Goal: Information Seeking & Learning: Learn about a topic

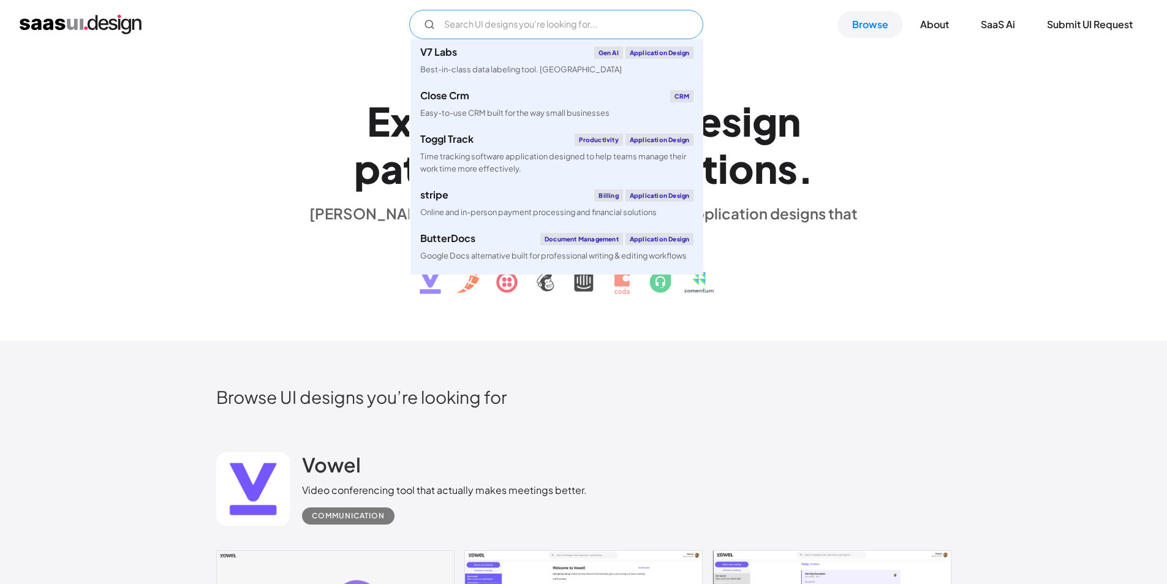
click at [539, 27] on input "Email Form" at bounding box center [556, 24] width 294 height 29
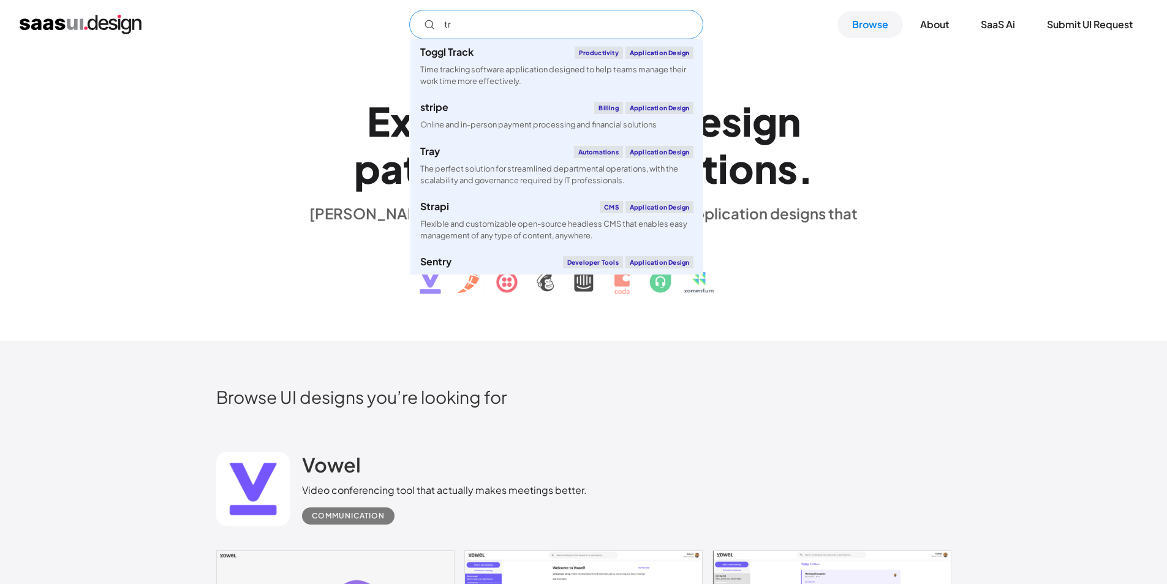
type input "t"
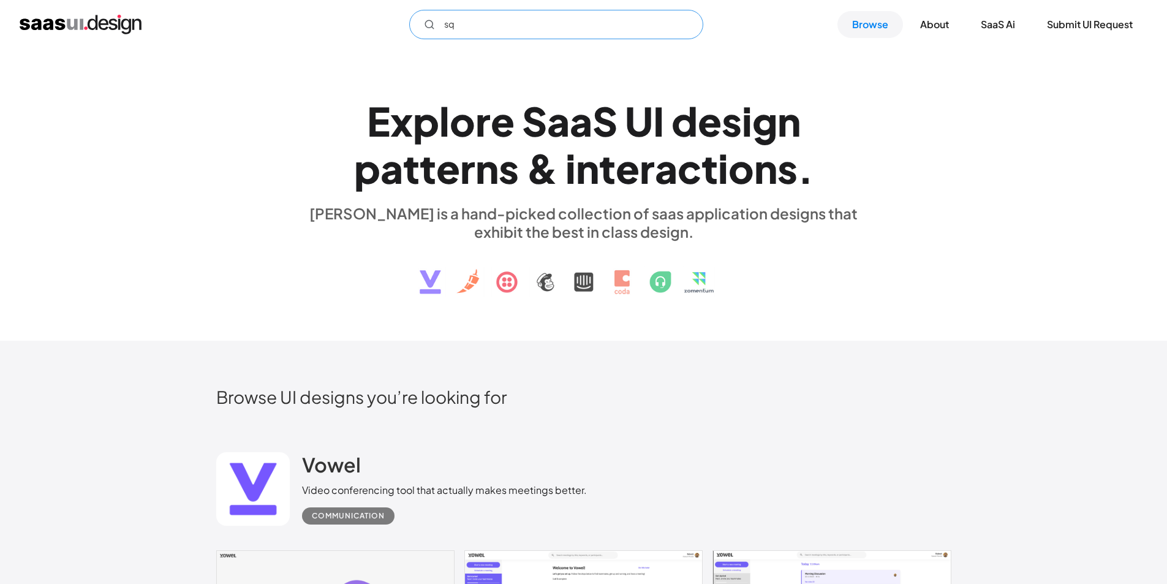
type input "s"
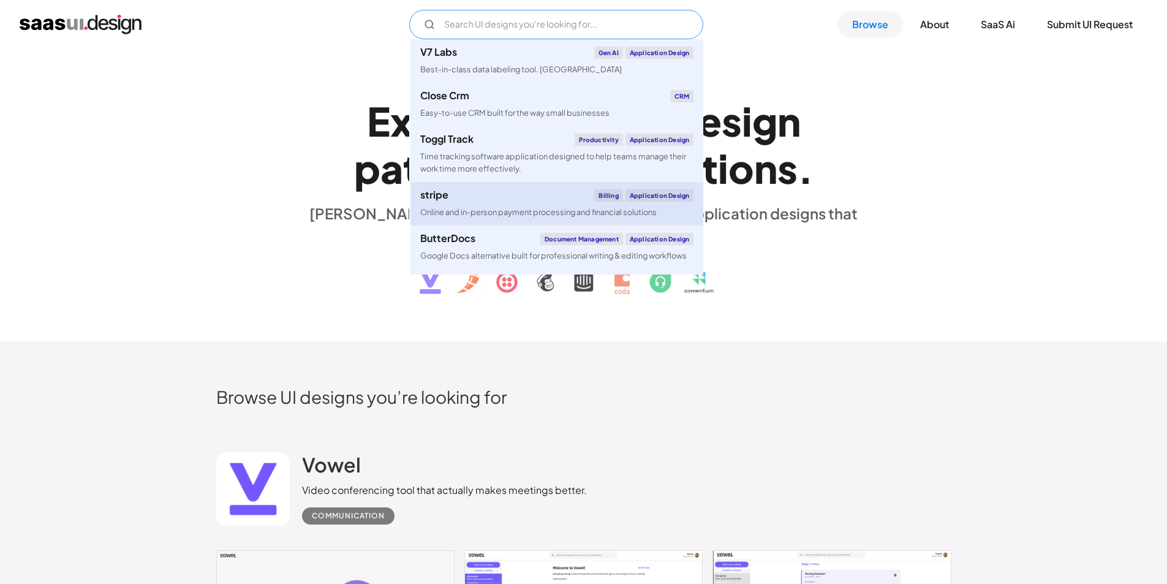
click at [510, 202] on link "stripe Billing Application Design Online and in-person payment processing and f…" at bounding box center [556, 203] width 293 height 43
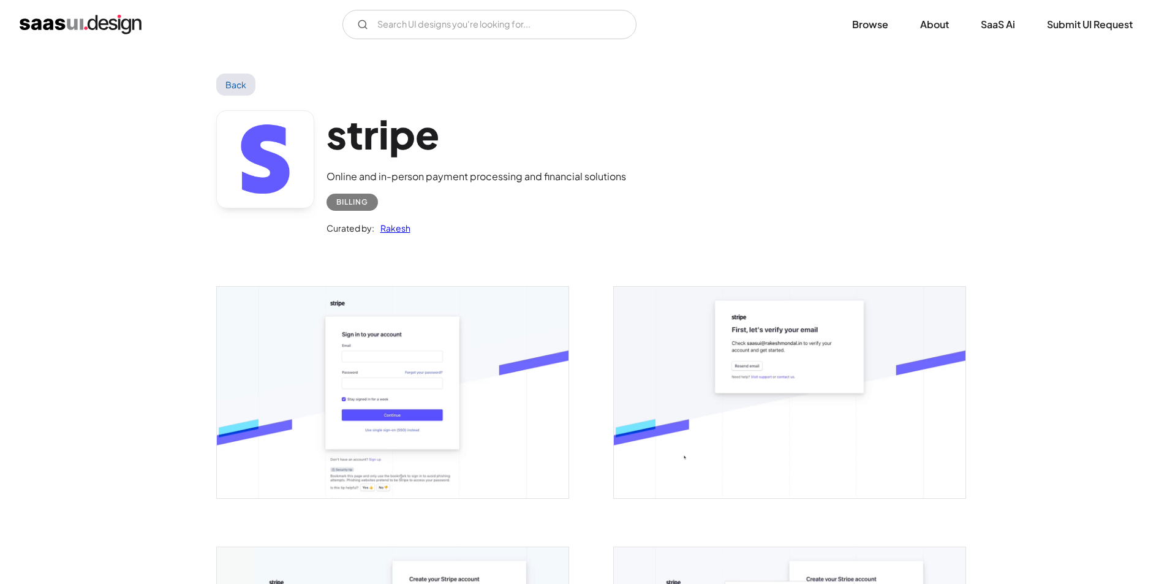
click at [343, 203] on div "Billing" at bounding box center [352, 202] width 32 height 15
click at [474, 28] on input "Email Form" at bounding box center [489, 24] width 294 height 29
type input "b"
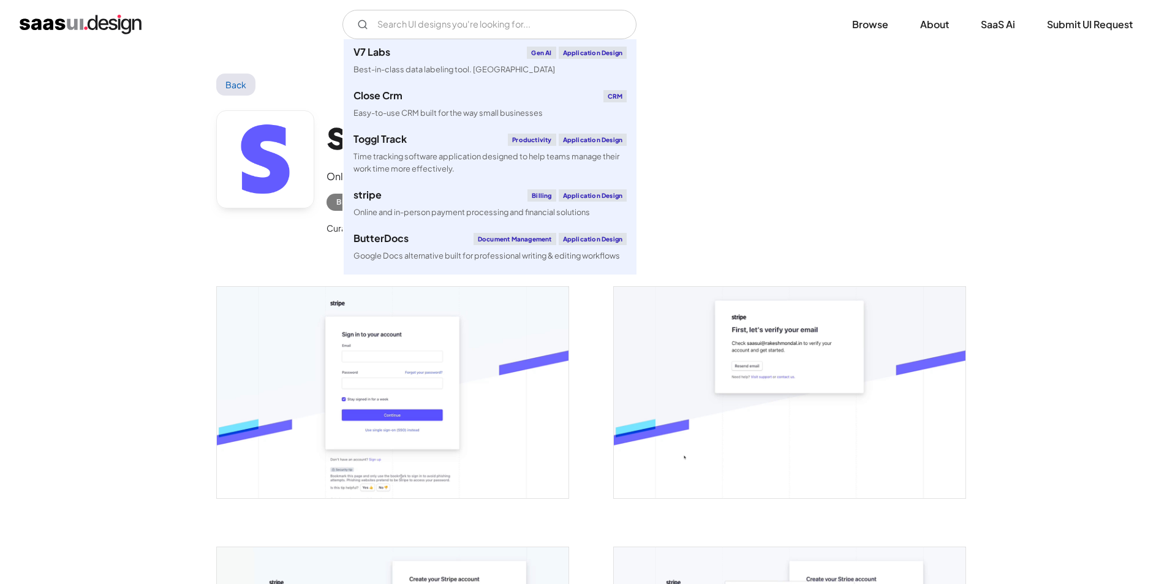
click at [129, 20] on img "home" at bounding box center [81, 25] width 122 height 20
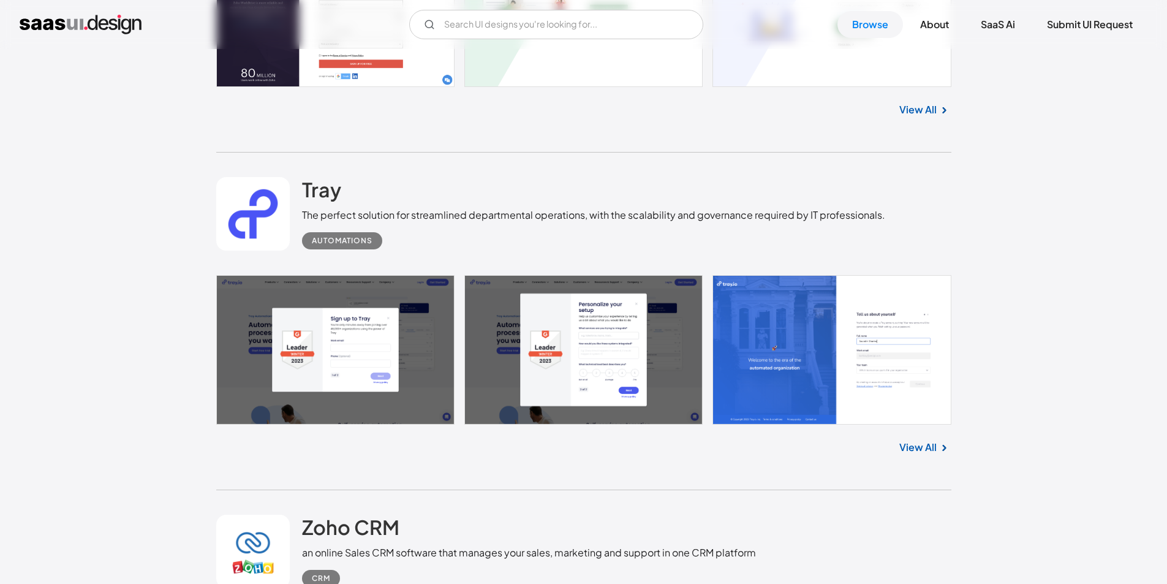
scroll to position [1984, 0]
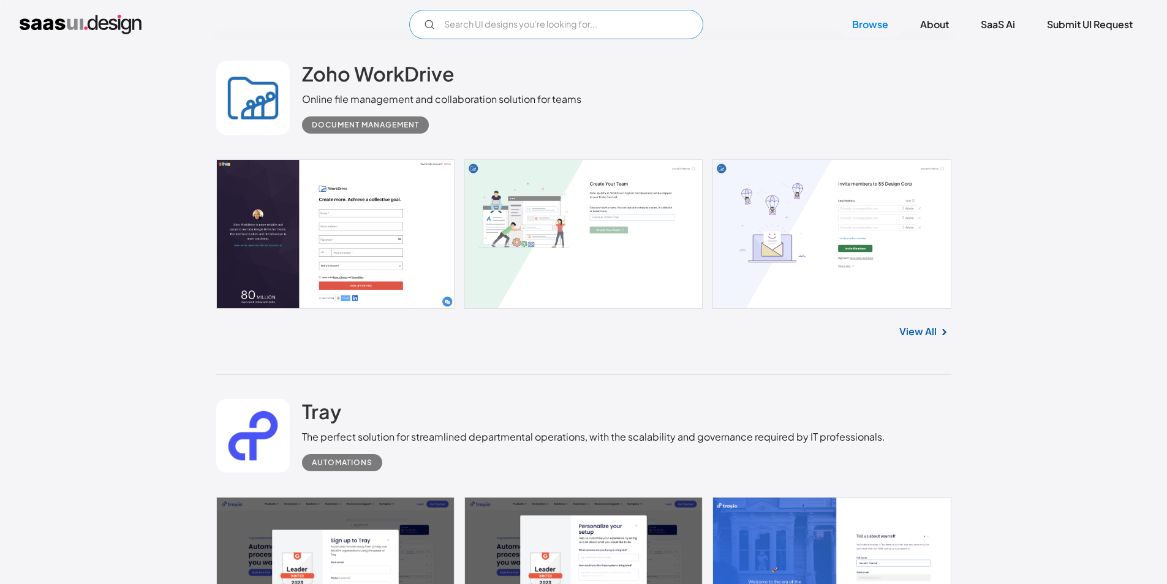
click at [569, 26] on input "Email Form" at bounding box center [556, 24] width 294 height 29
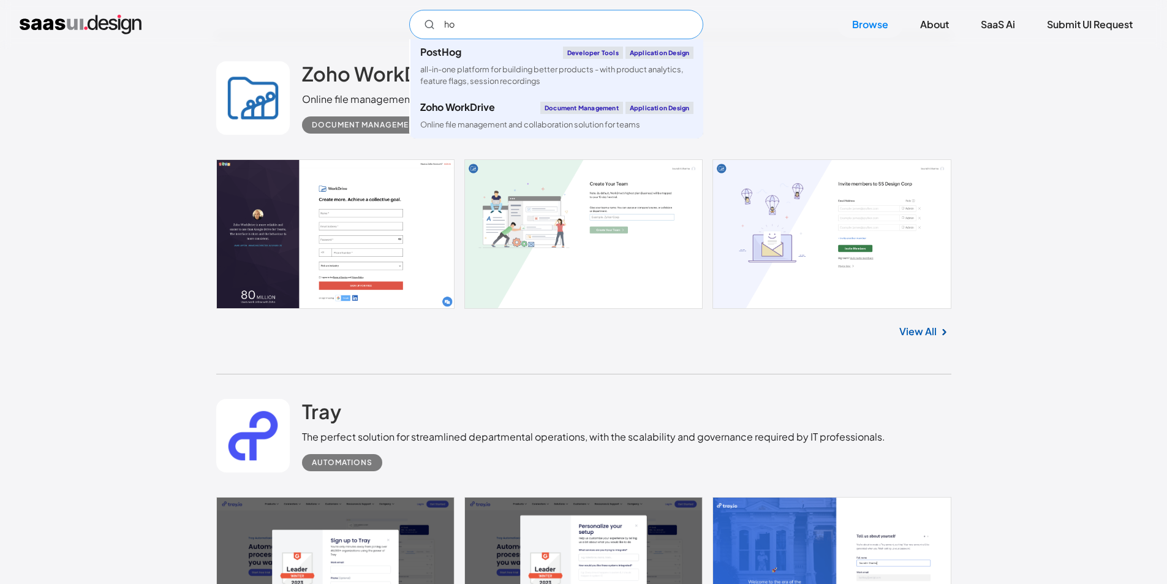
type input "h"
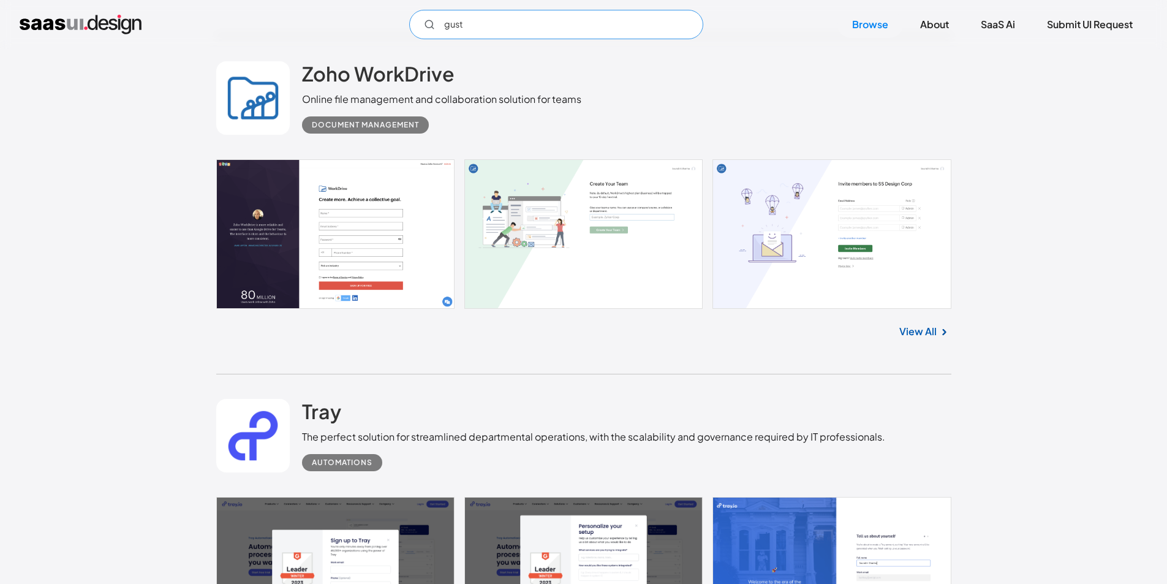
type input "gusto"
